Goal: Information Seeking & Learning: Learn about a topic

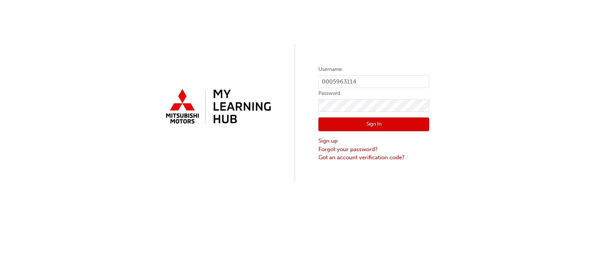
click at [355, 122] on button "Sign In" at bounding box center [374, 125] width 111 height 14
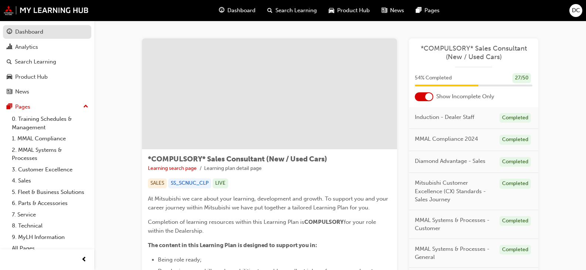
click at [37, 36] on div "Dashboard" at bounding box center [29, 32] width 28 height 9
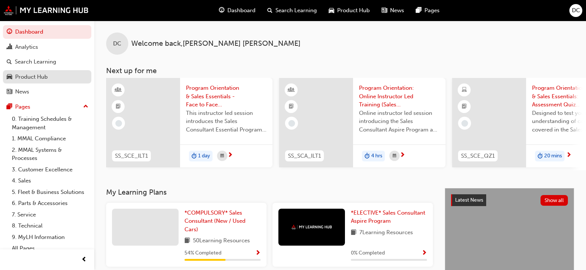
click at [61, 77] on div "Product Hub" at bounding box center [47, 76] width 81 height 9
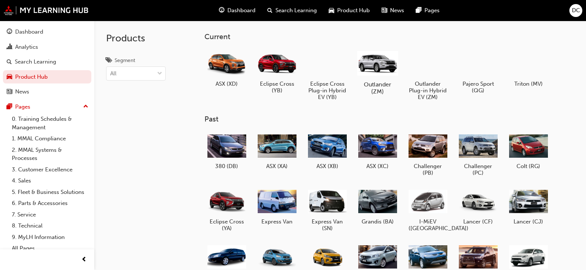
click at [378, 65] on div at bounding box center [377, 62] width 41 height 29
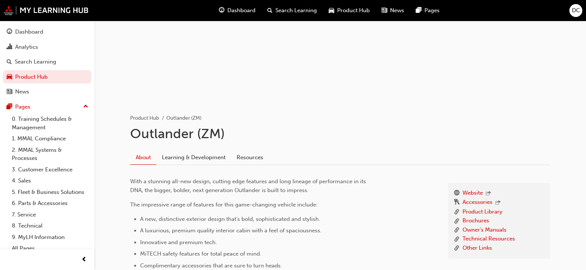
scroll to position [57, 0]
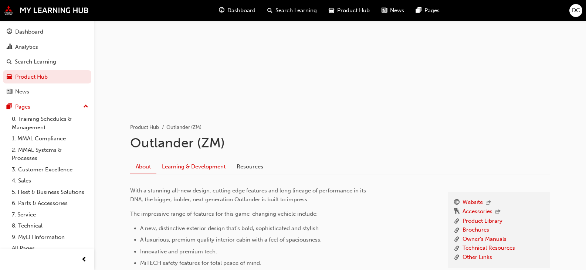
click at [212, 169] on link "Learning & Development" at bounding box center [193, 167] width 75 height 14
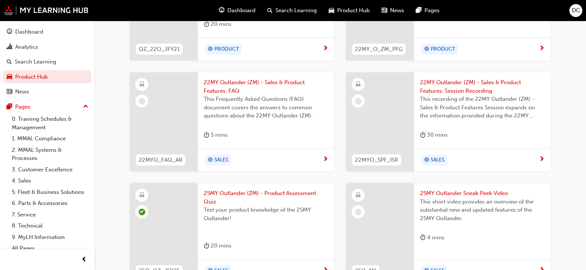
scroll to position [461, 0]
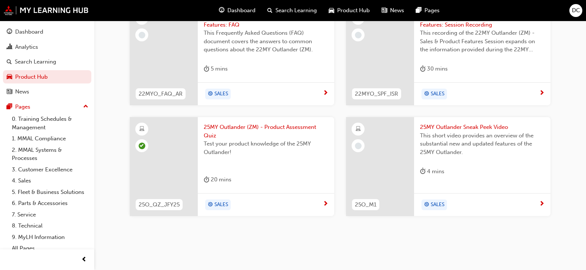
click at [486, 200] on div "SALES" at bounding box center [479, 205] width 119 height 11
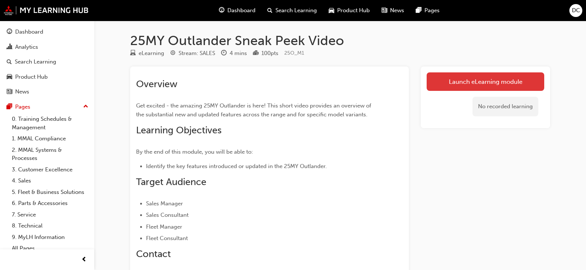
click at [480, 78] on link "Launch eLearning module" at bounding box center [486, 81] width 118 height 18
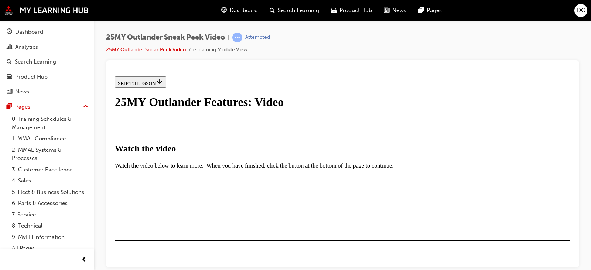
scroll to position [111, 0]
click at [187, 259] on div "I HAVE WATCHED THIS VIDEO" at bounding box center [152, 262] width 69 height 6
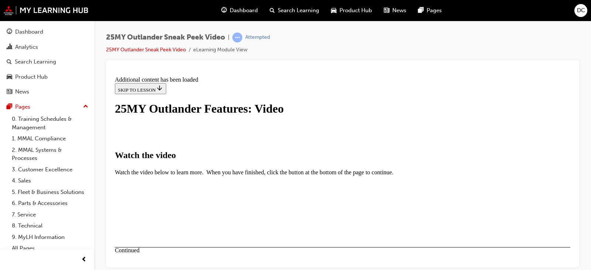
scroll to position [301, 0]
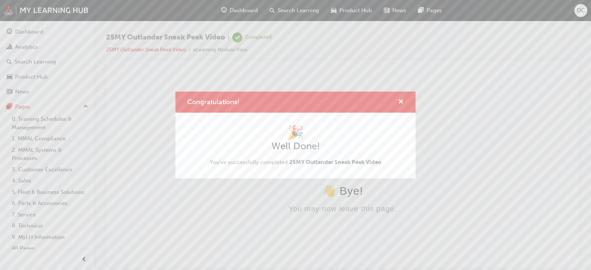
scroll to position [0, 0]
click at [81, 106] on div "Congratulations! 🎉 Well Done! You've successfully completed 25MY Outlander Snea…" at bounding box center [295, 135] width 591 height 270
